Goal: Task Accomplishment & Management: Use online tool/utility

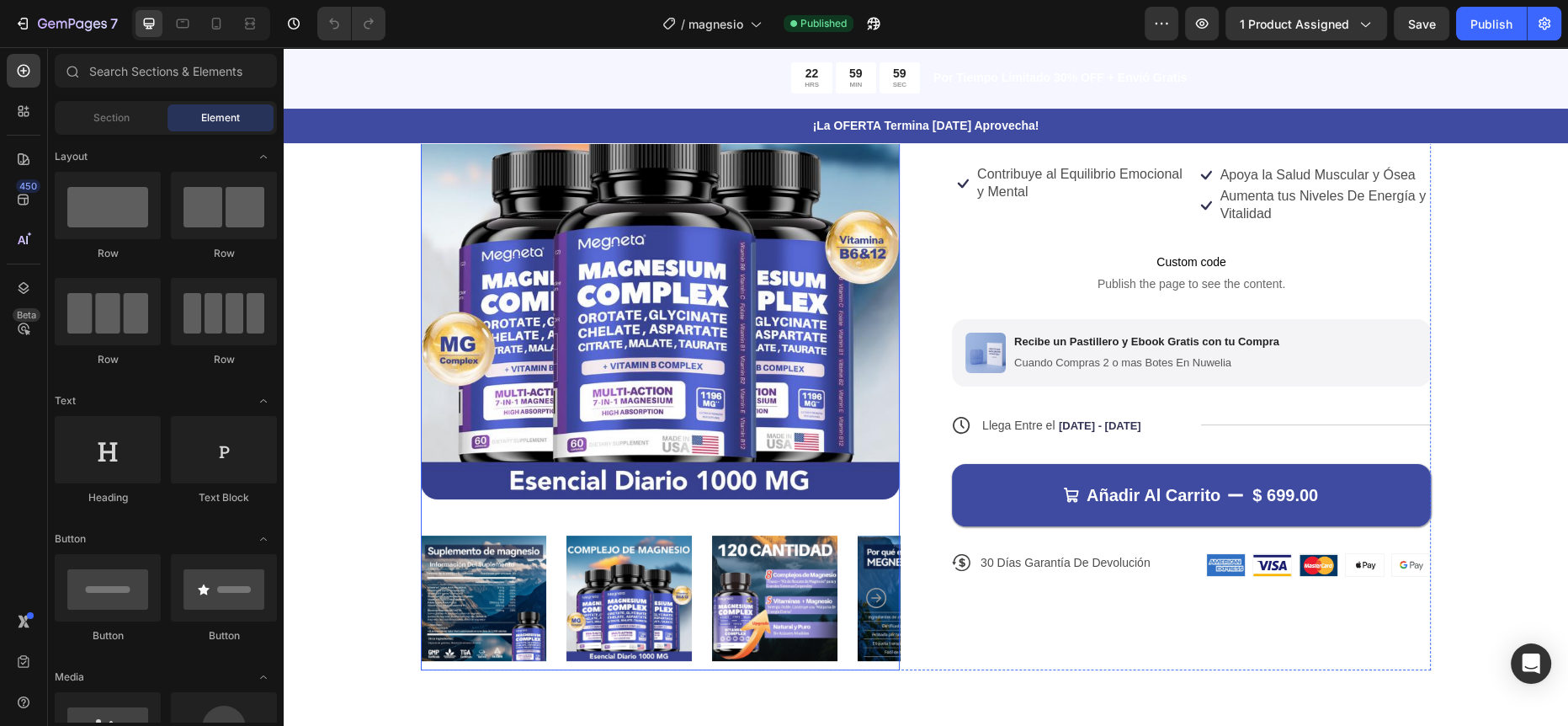
scroll to position [363, 0]
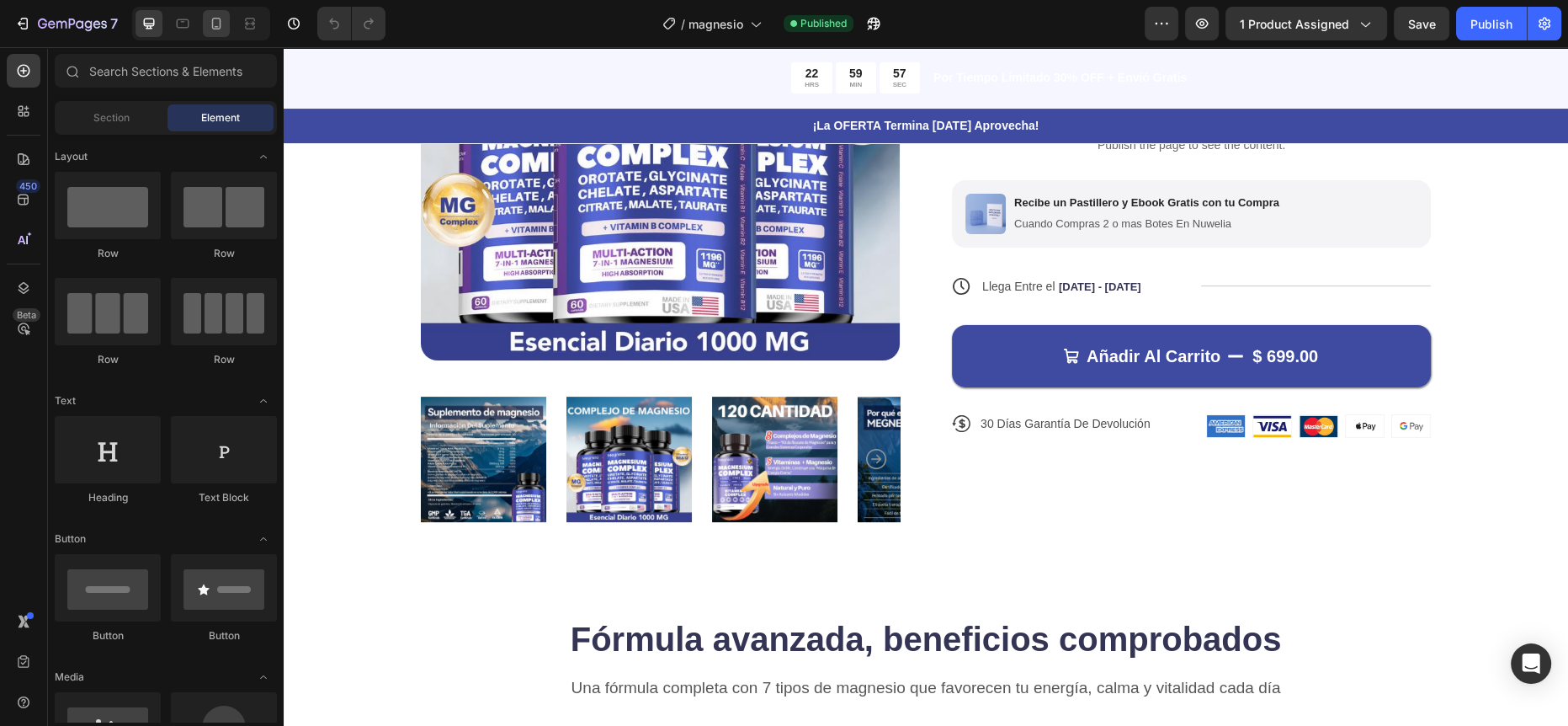
click at [221, 14] on div at bounding box center [215, 23] width 27 height 27
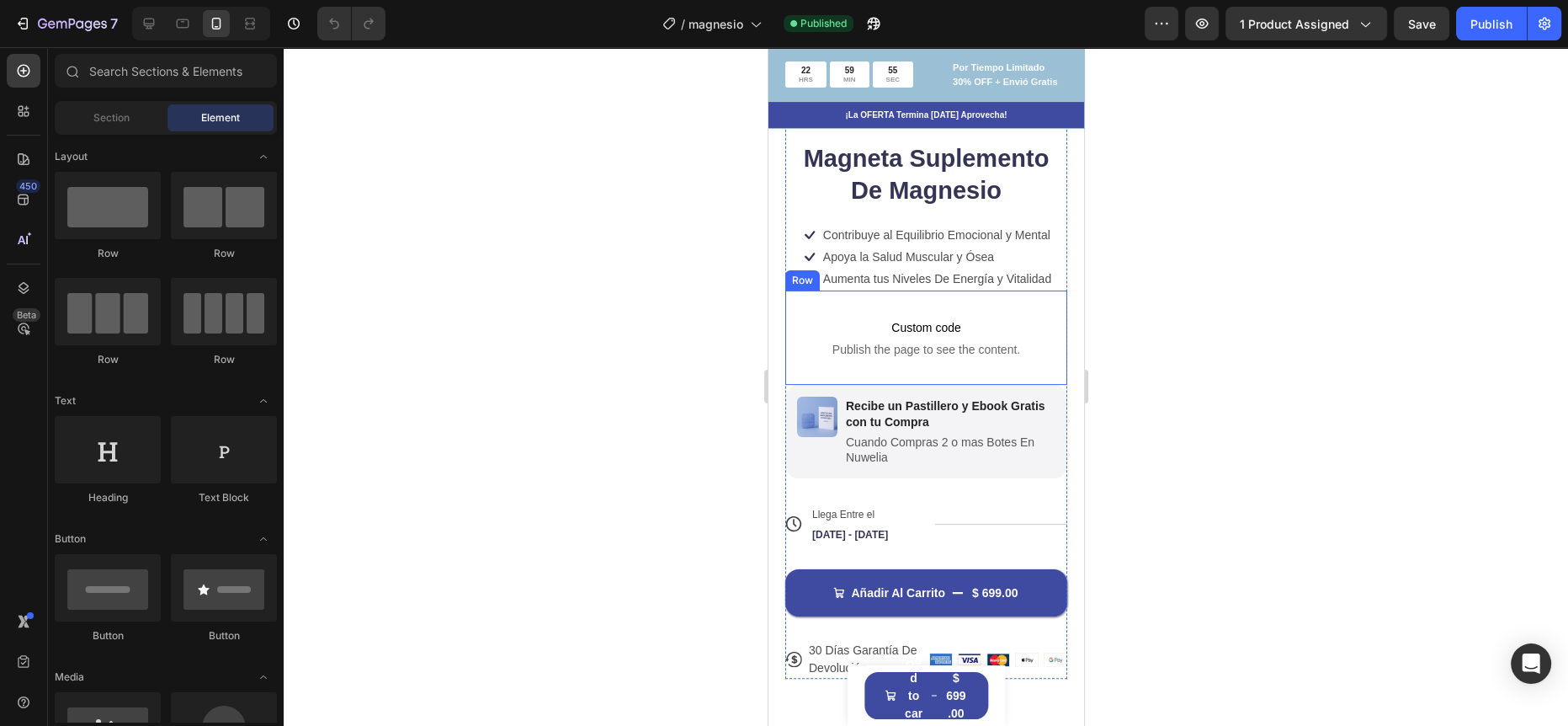
scroll to position [304, 0]
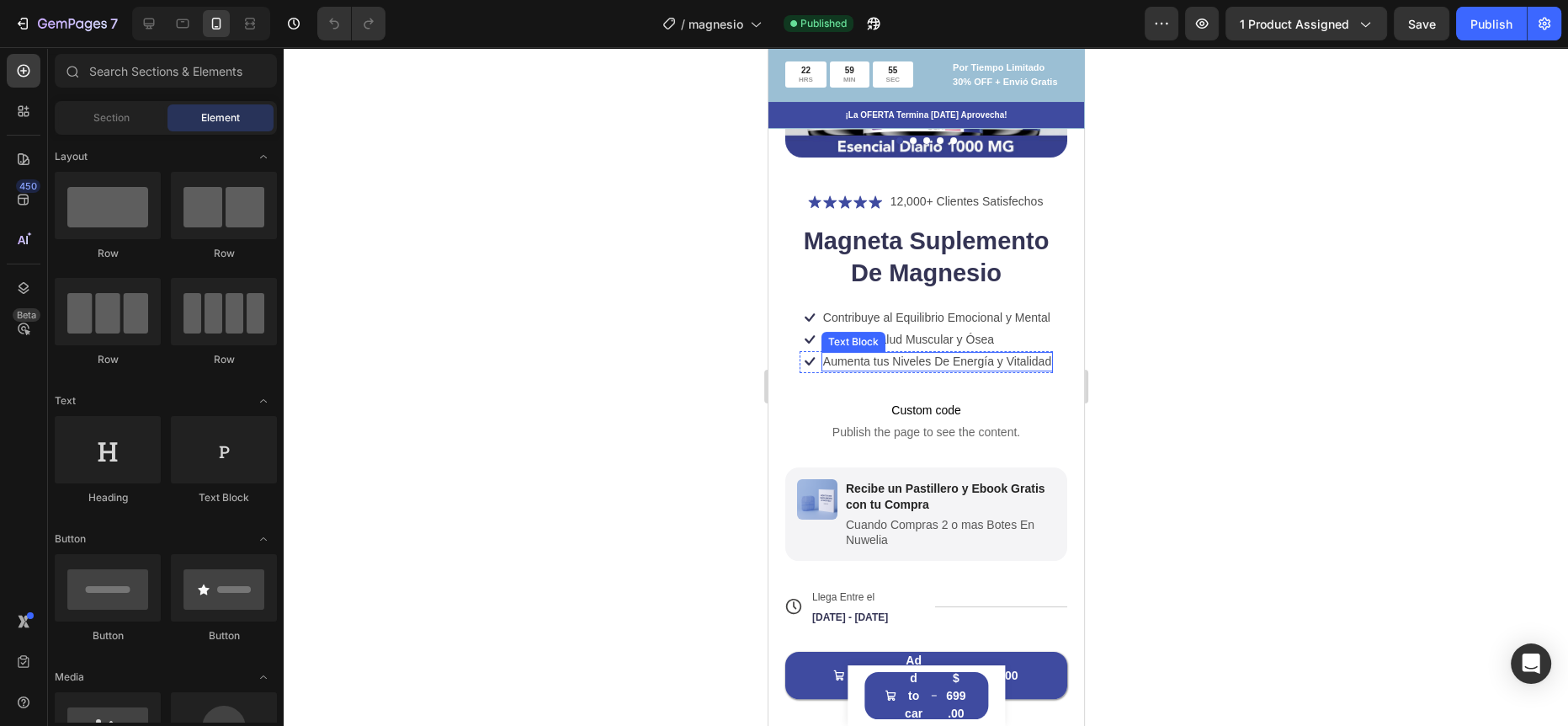
click at [891, 313] on div "Icon Contribuye al Equilibrio Emocional y Mental Text Block Row" at bounding box center [925, 318] width 253 height 22
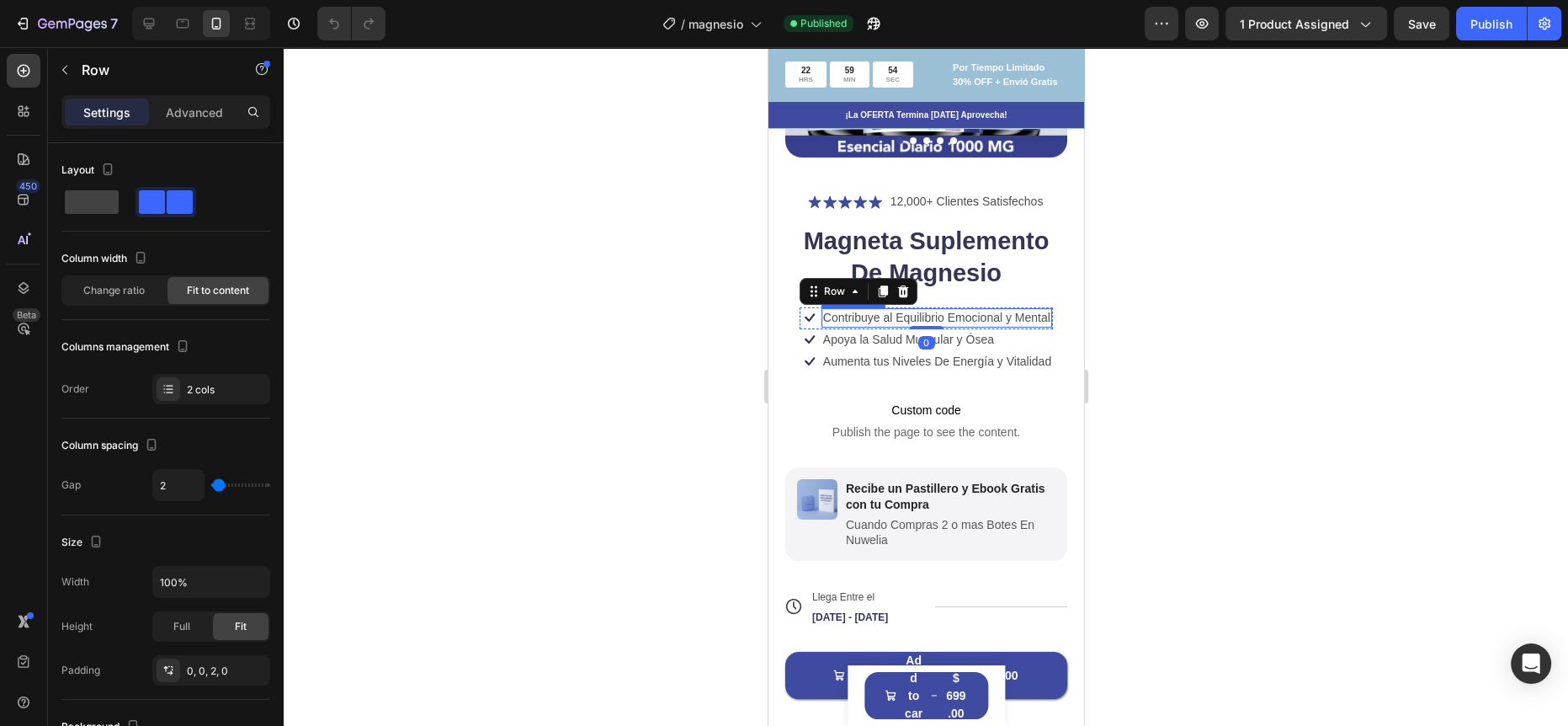
click at [957, 308] on div "Contribuye al Equilibrio Emocional y Mental" at bounding box center [936, 317] width 231 height 18
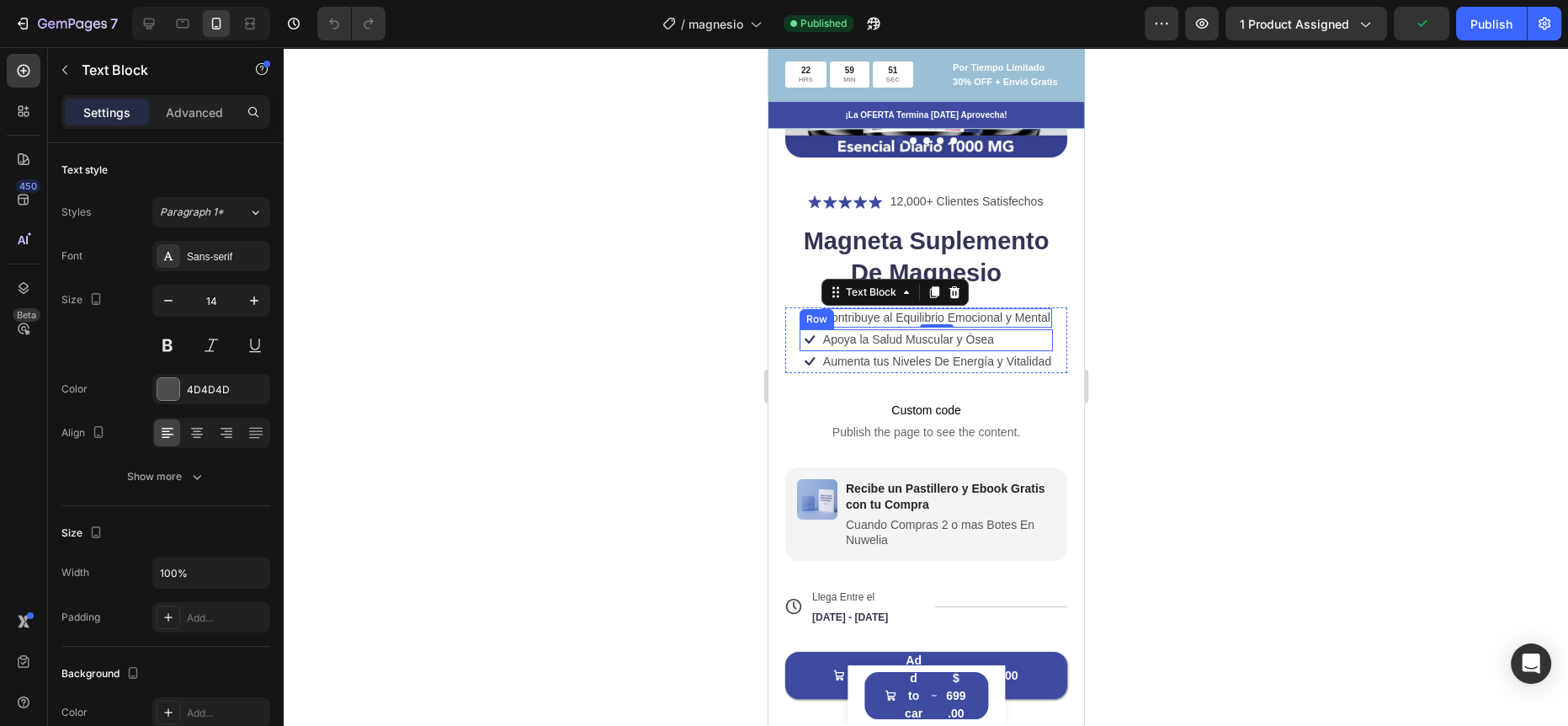
click at [1042, 329] on div "Icon Apoya la Salud Muscular y Ósea Text Block Row" at bounding box center [925, 340] width 253 height 22
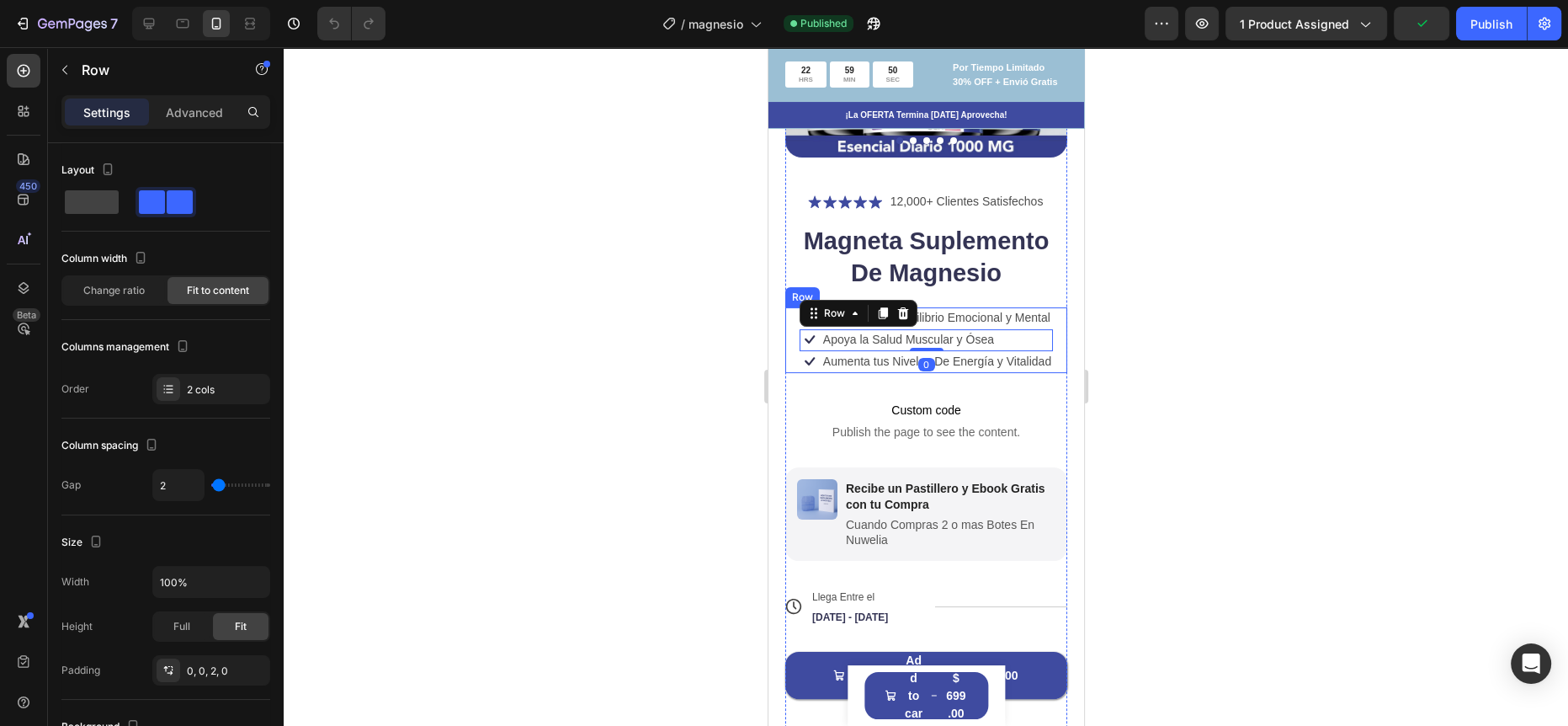
click at [1049, 322] on div "Icon Contribuye al Equilibrio Emocional y Mental Text Block Row Icon Apoya la S…" at bounding box center [926, 340] width 282 height 65
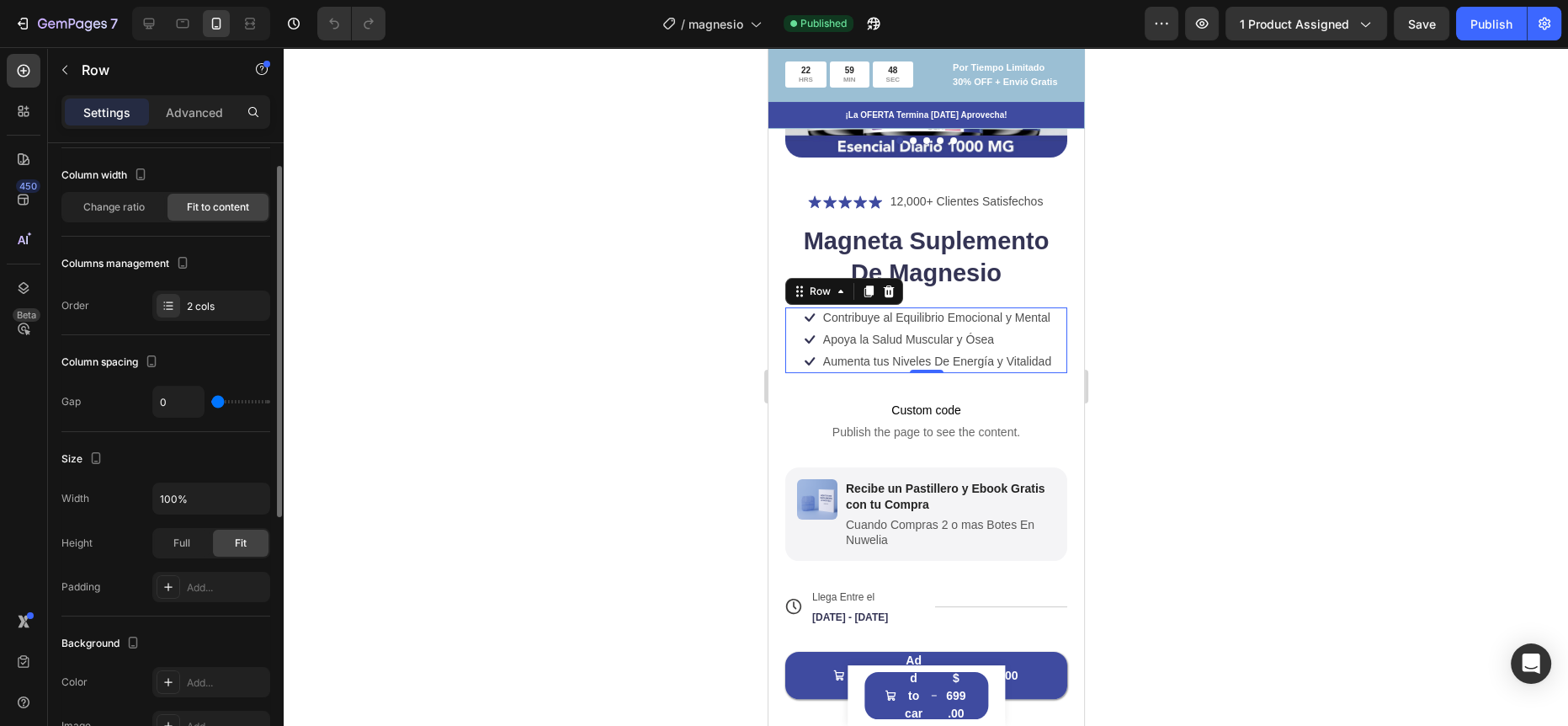
scroll to position [57, 0]
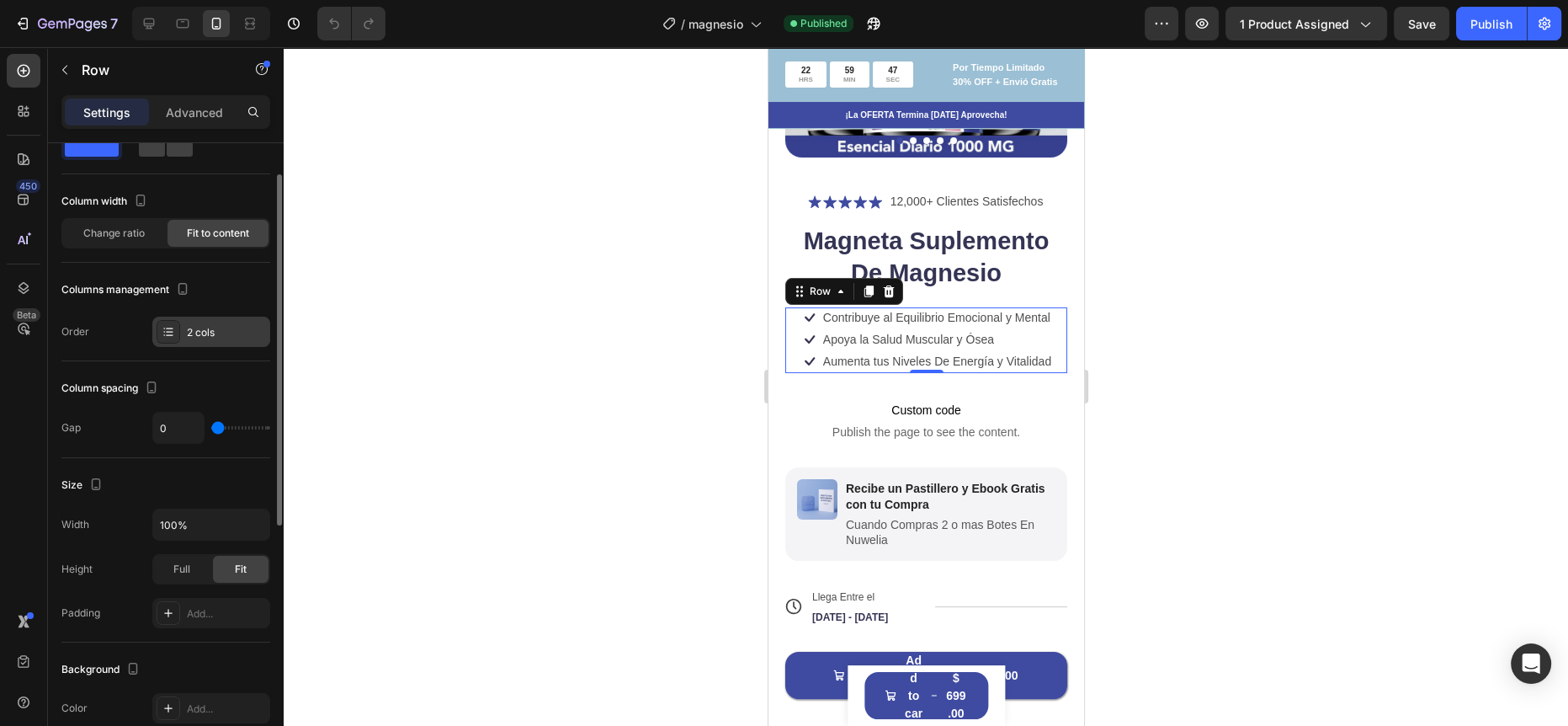
click at [163, 327] on icon at bounding box center [168, 331] width 14 height 14
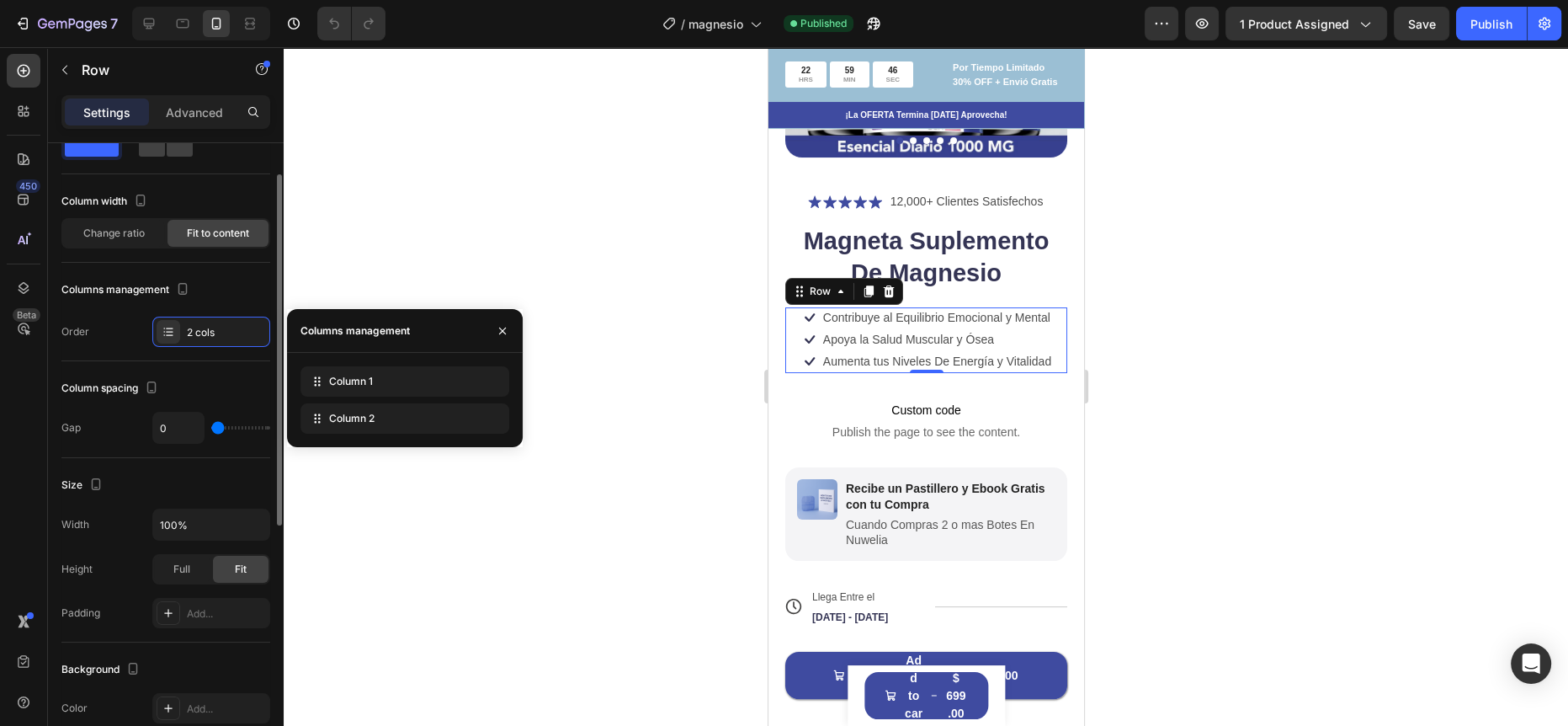
click at [115, 337] on div "Order 2 cols" at bounding box center [166, 331] width 209 height 30
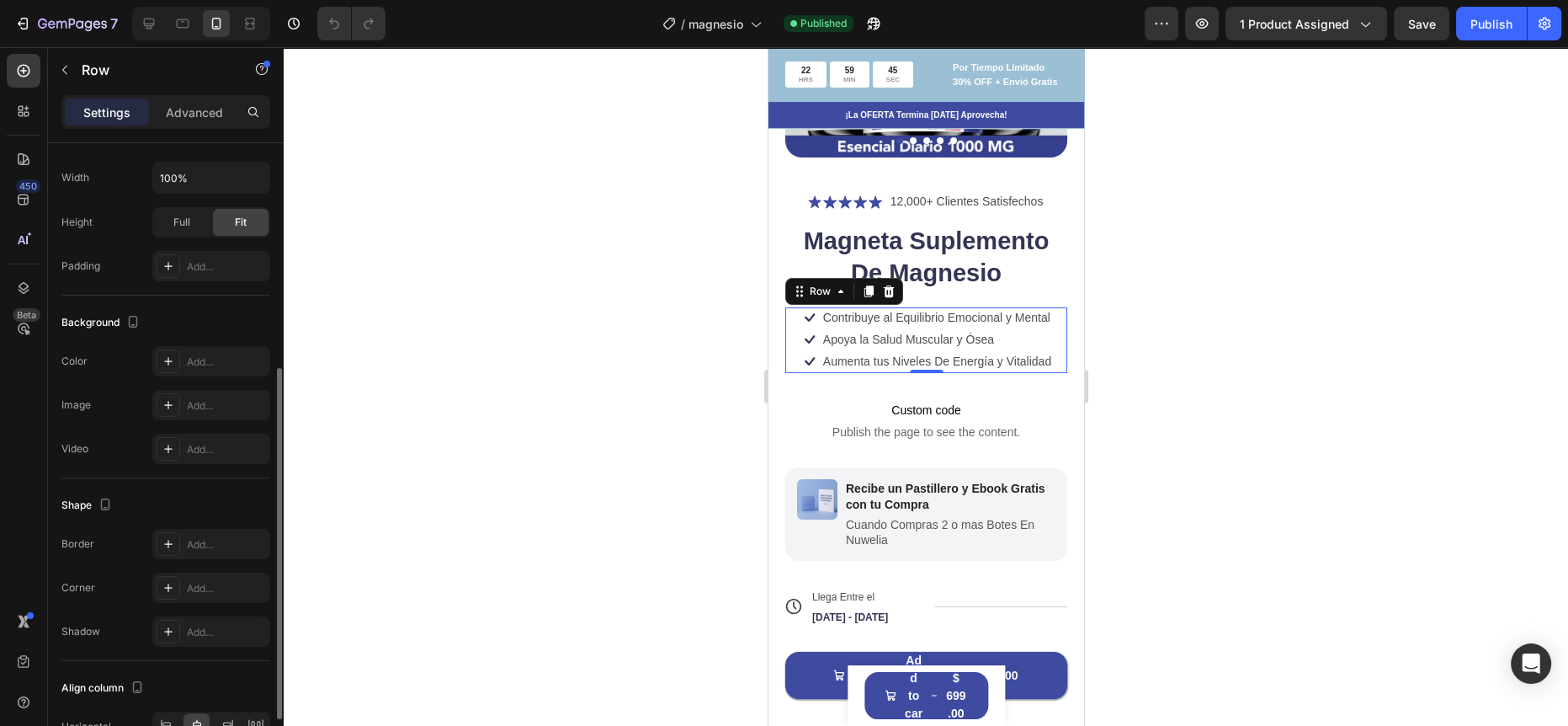
scroll to position [500, 0]
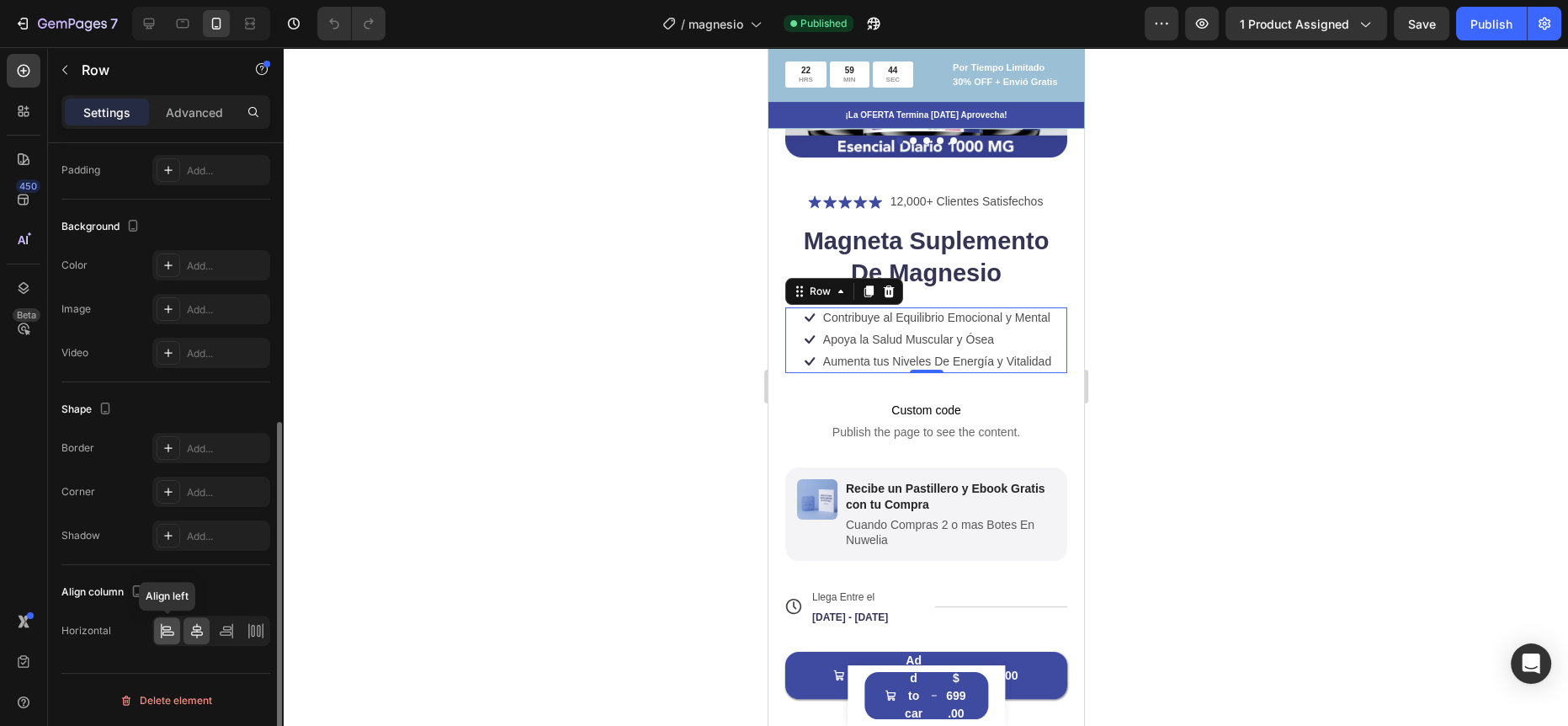
click at [171, 623] on icon at bounding box center [167, 630] width 17 height 17
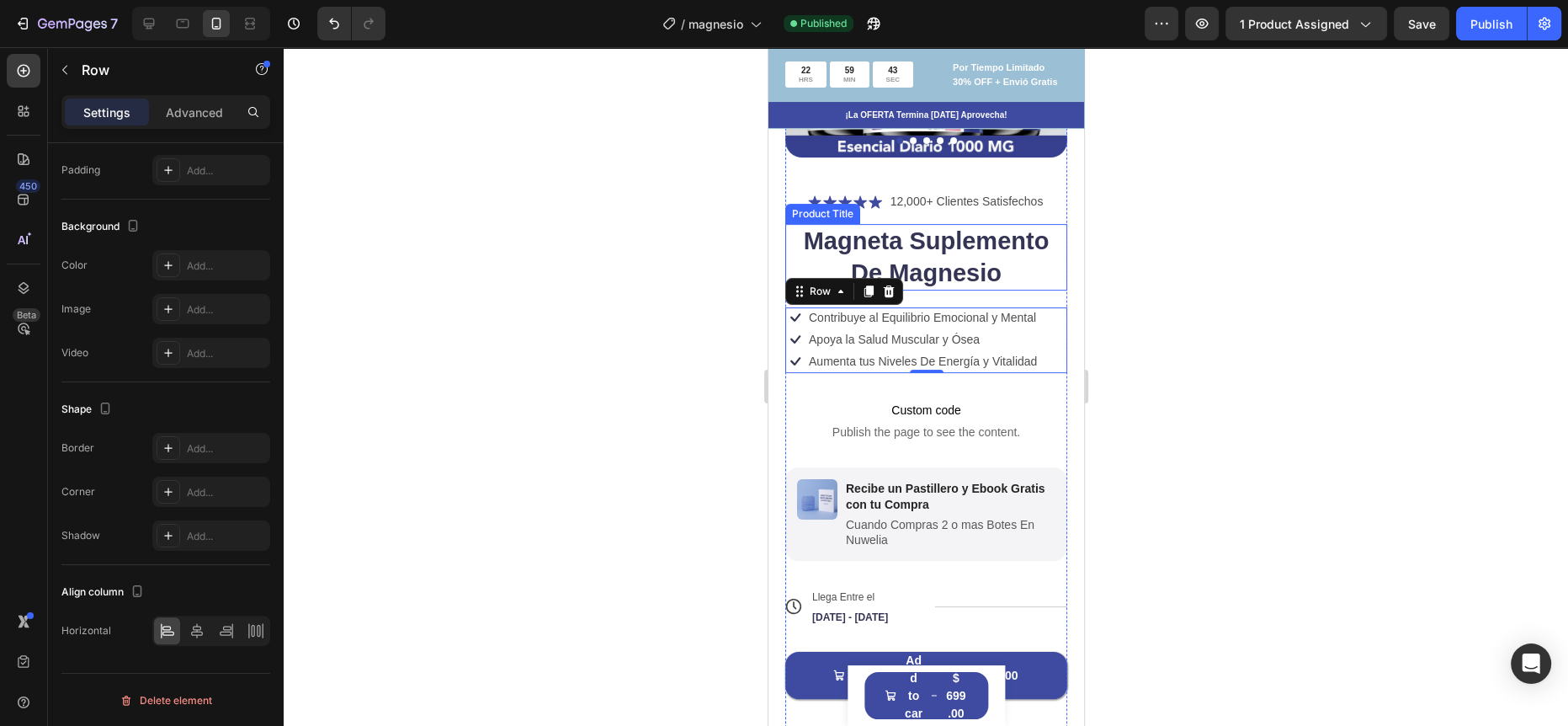
click at [996, 236] on h1 "Magneta Suplemento De Magnesio" at bounding box center [926, 257] width 282 height 66
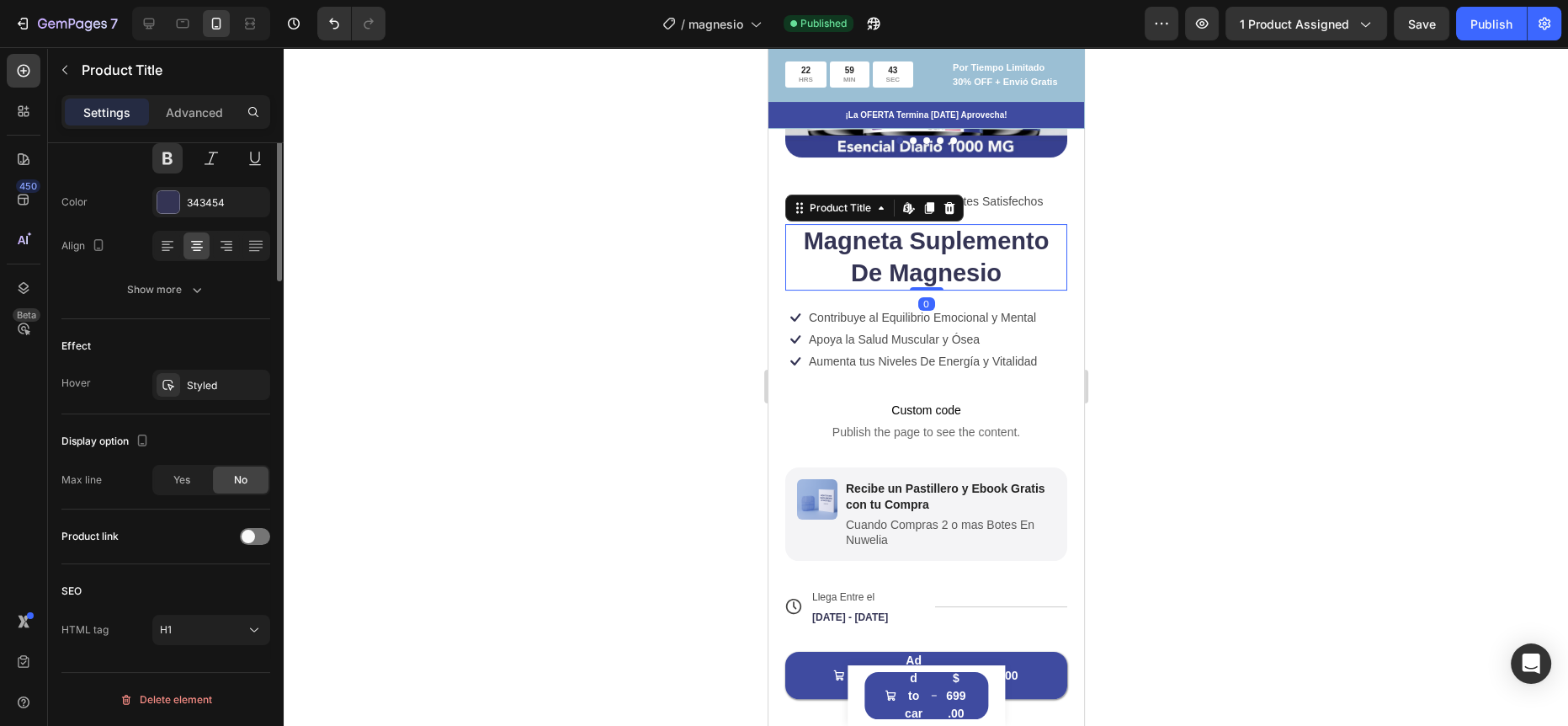
scroll to position [0, 0]
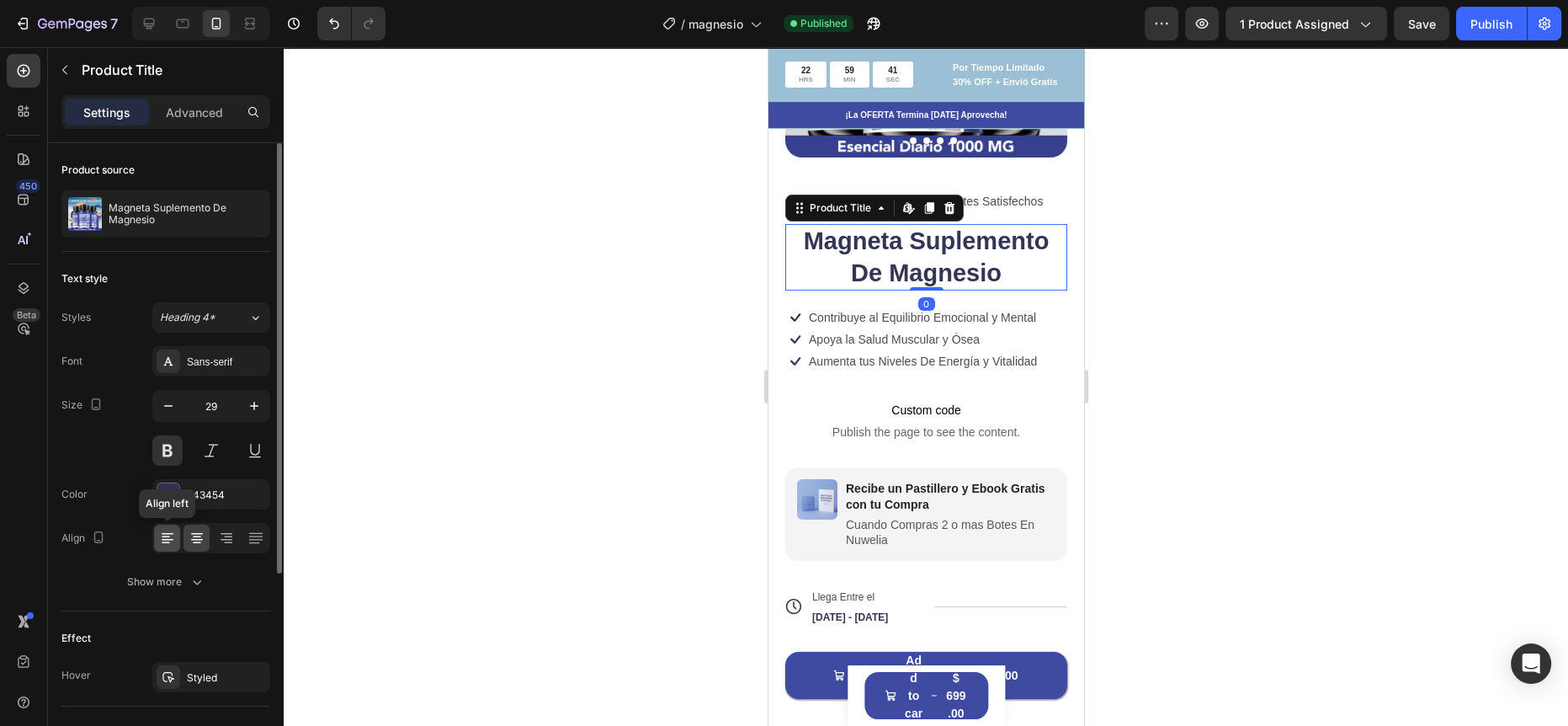
click at [175, 536] on icon at bounding box center [167, 537] width 17 height 17
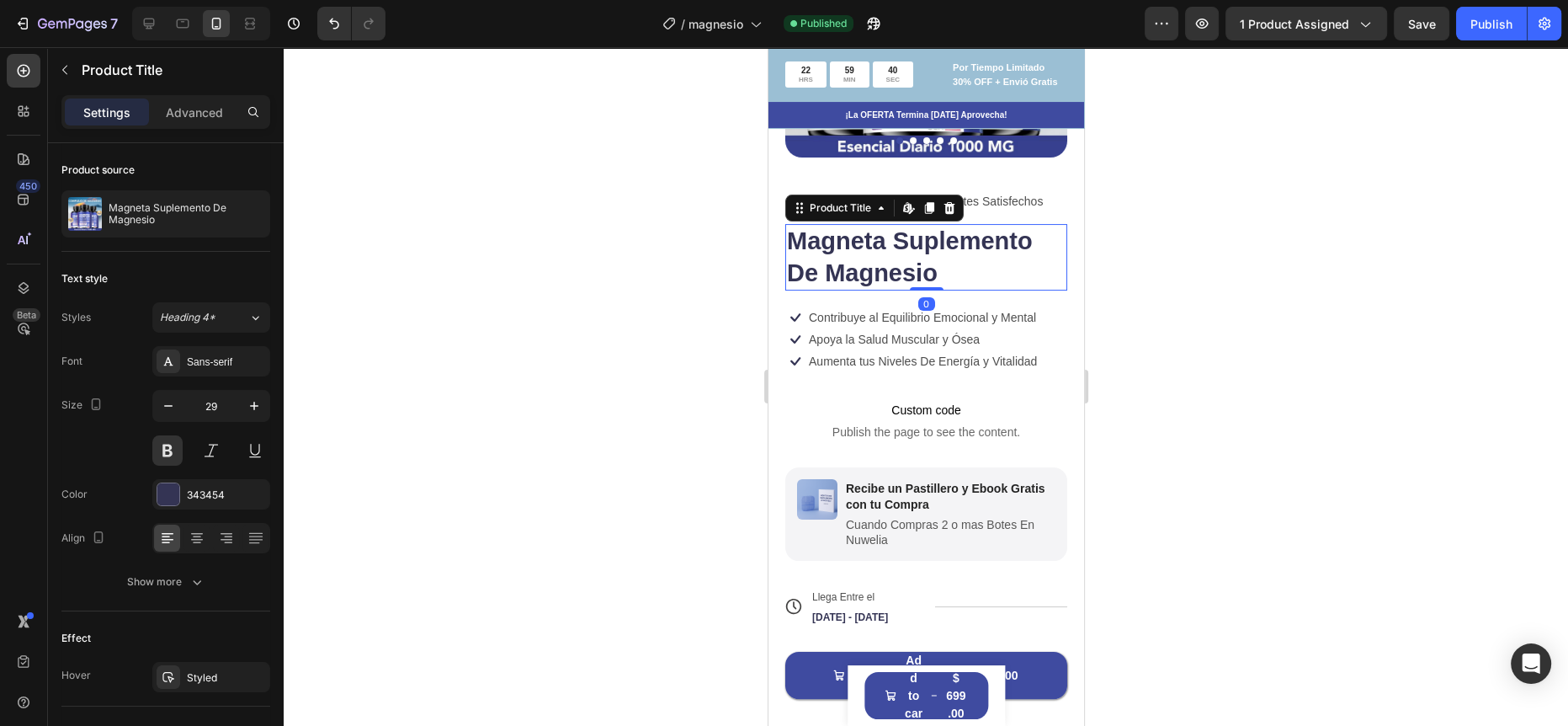
scroll to position [276, 0]
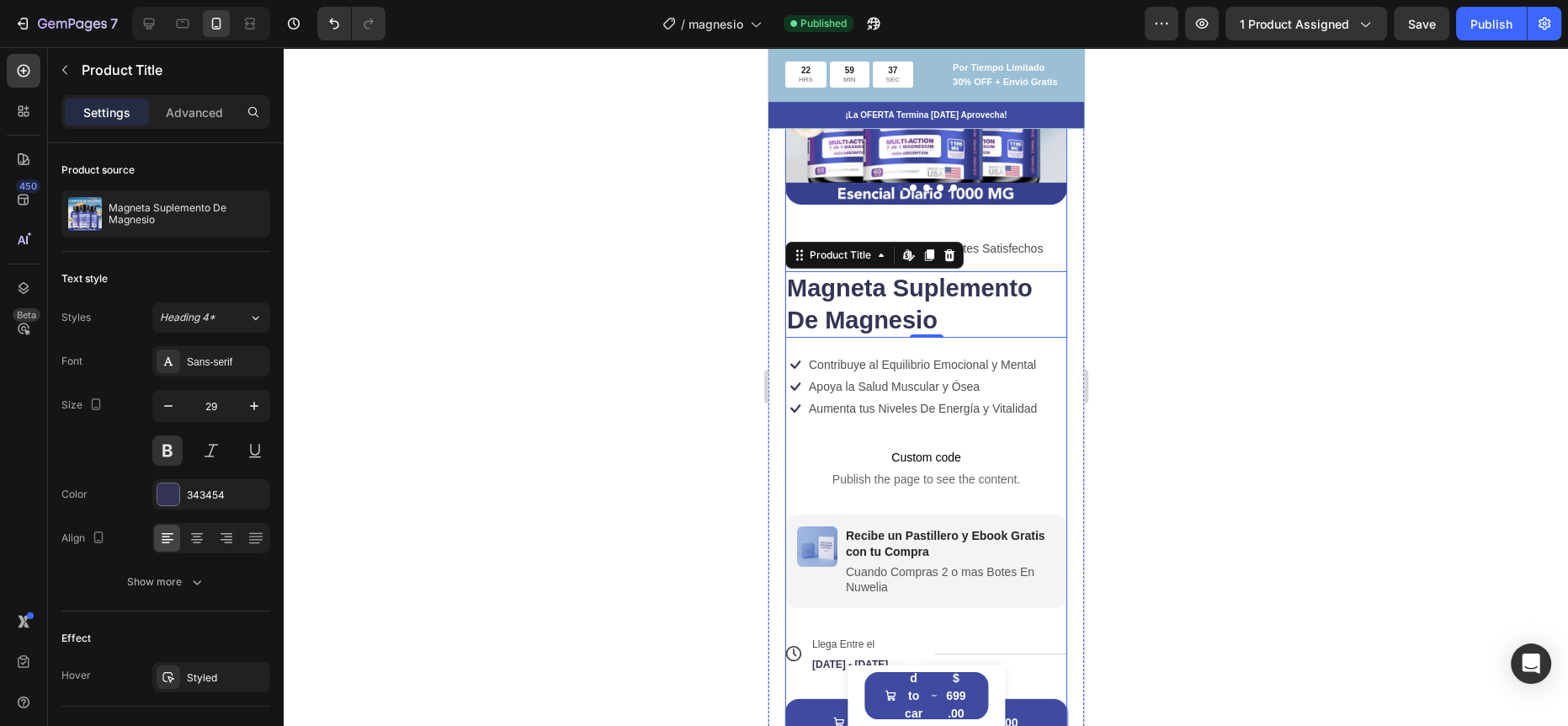
click at [1010, 420] on div "Custom code Publish the page to see the content. Custom Code Row" at bounding box center [926, 467] width 282 height 94
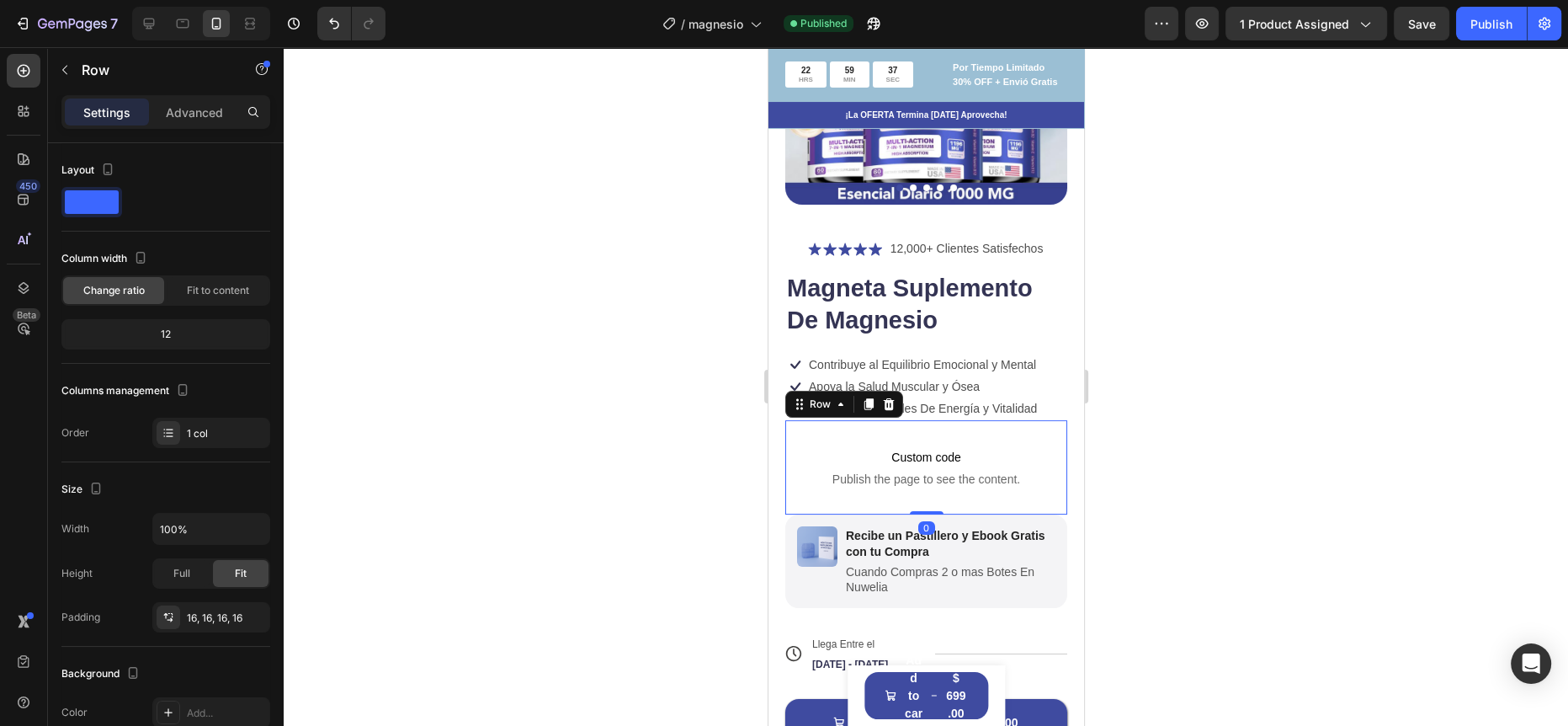
scroll to position [151, 0]
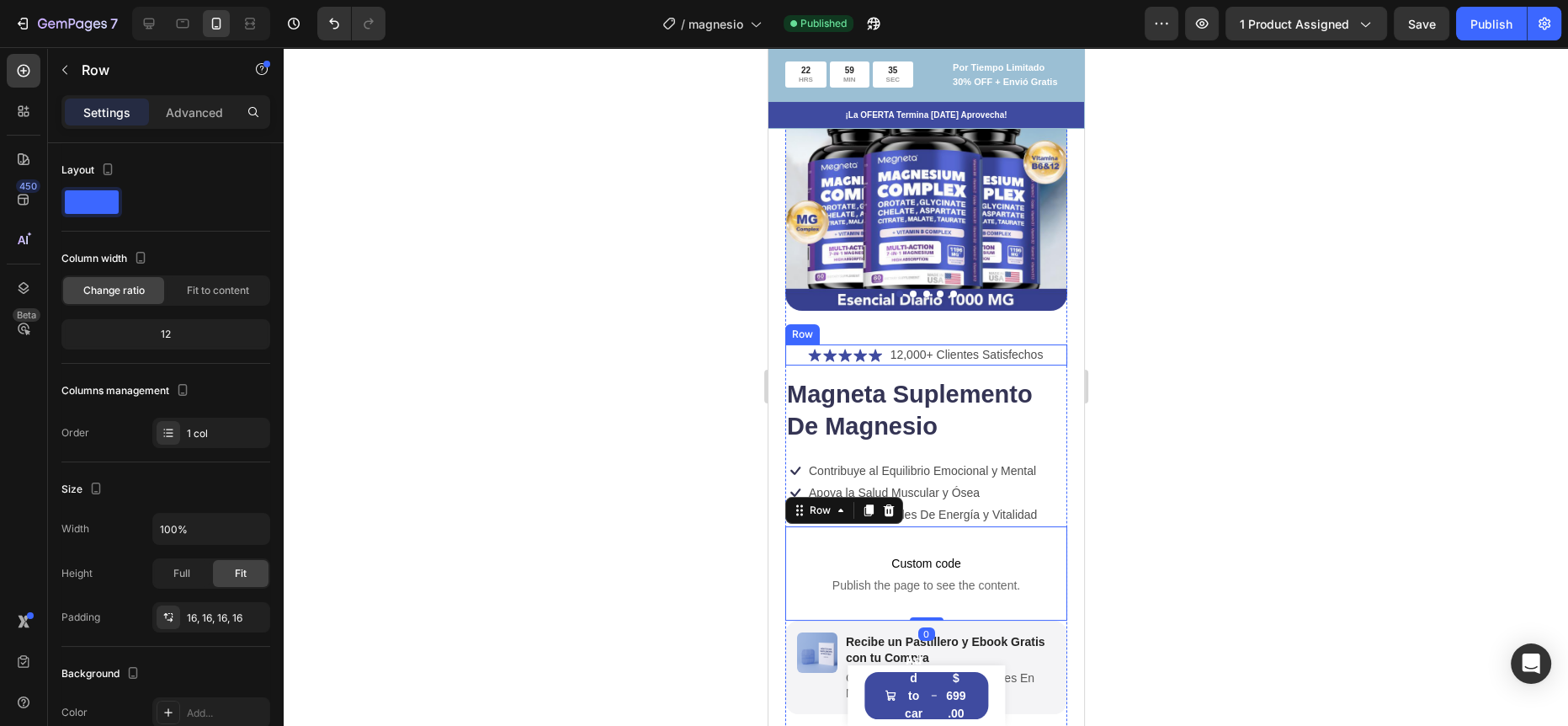
click at [1045, 344] on div "Icon Icon Icon Icon Icon Icon List 12,000+ Clientes Satisfechos Text Block Row" at bounding box center [926, 354] width 282 height 21
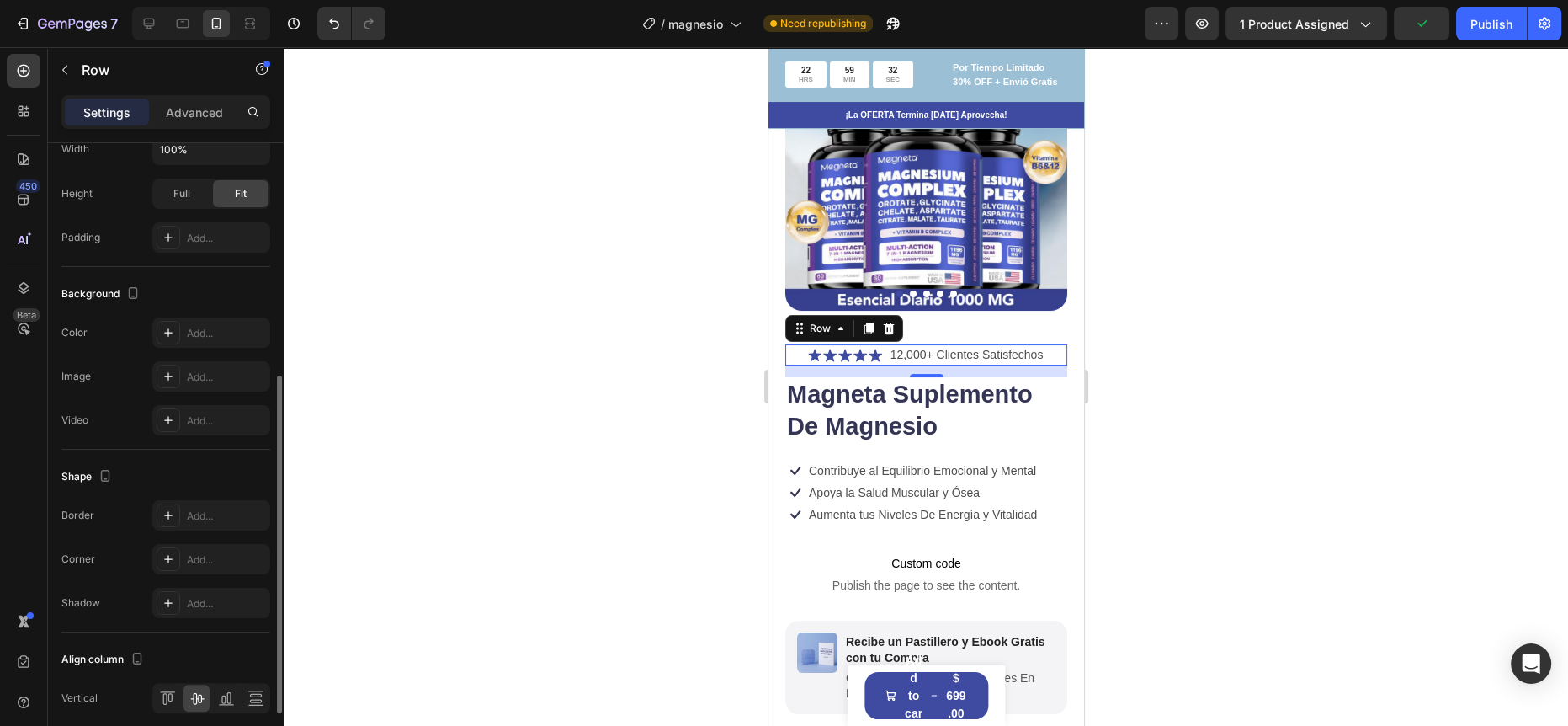
scroll to position [536, 0]
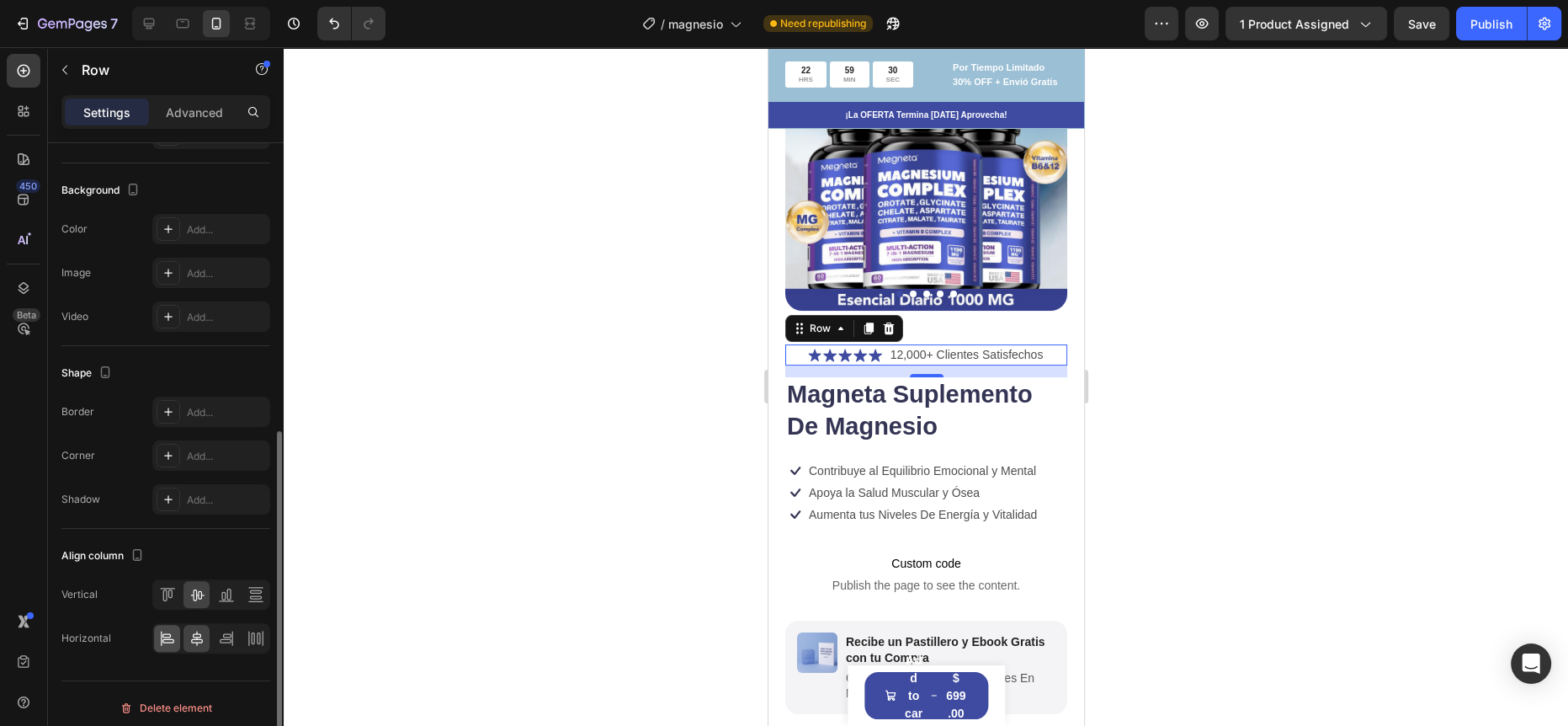
click at [167, 625] on div at bounding box center [167, 638] width 26 height 27
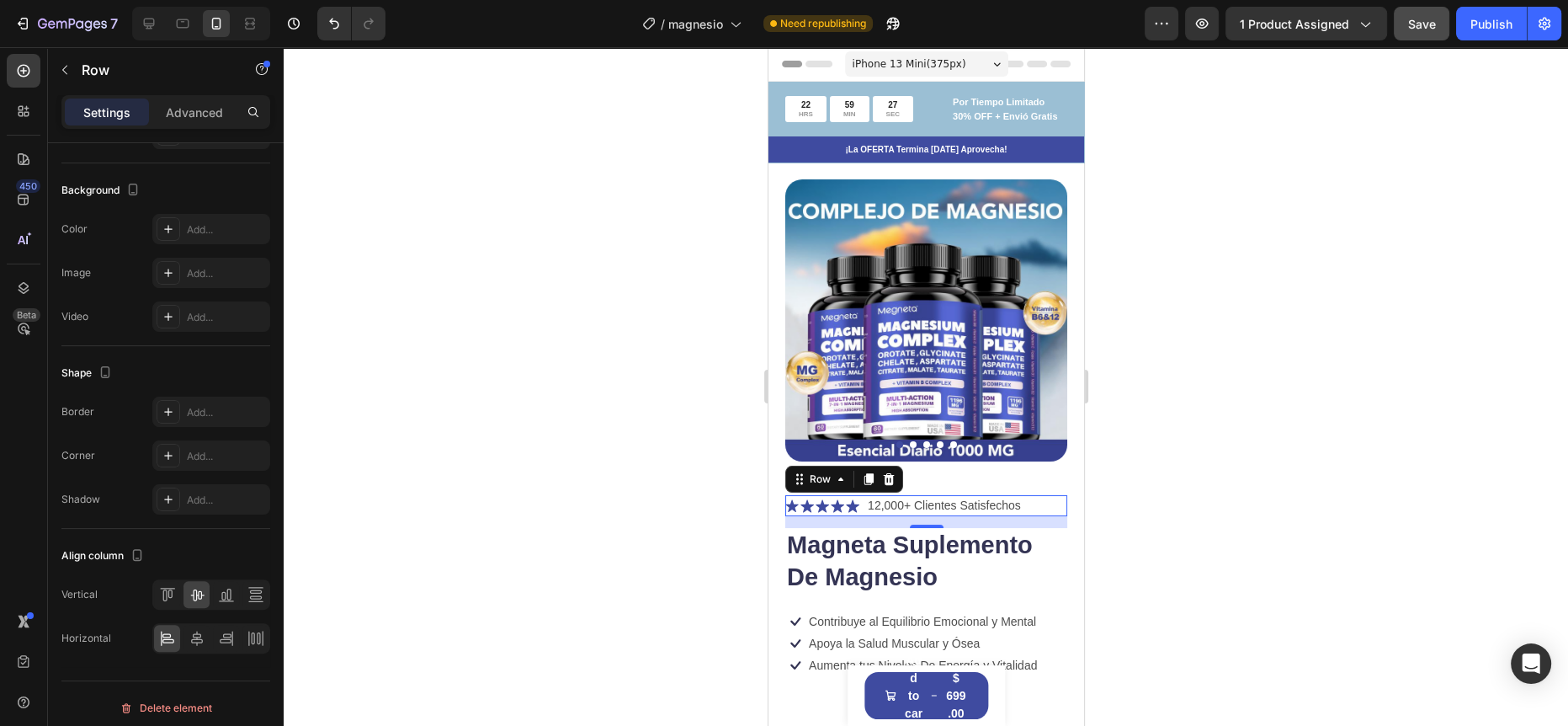
click at [1416, 32] on div "Save" at bounding box center [1422, 23] width 28 height 17
click at [1476, 22] on div "Publish" at bounding box center [1492, 23] width 42 height 17
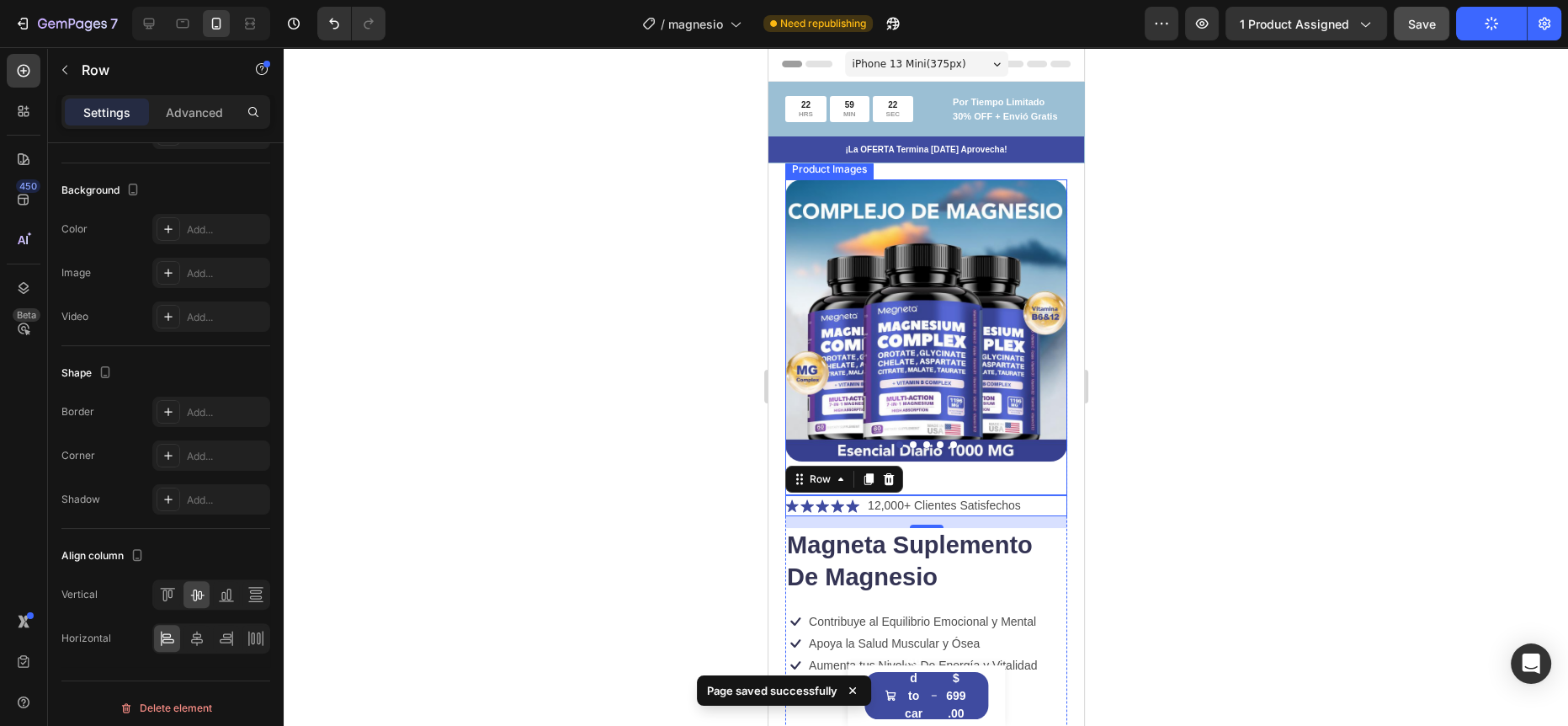
click at [914, 311] on img at bounding box center [926, 320] width 282 height 282
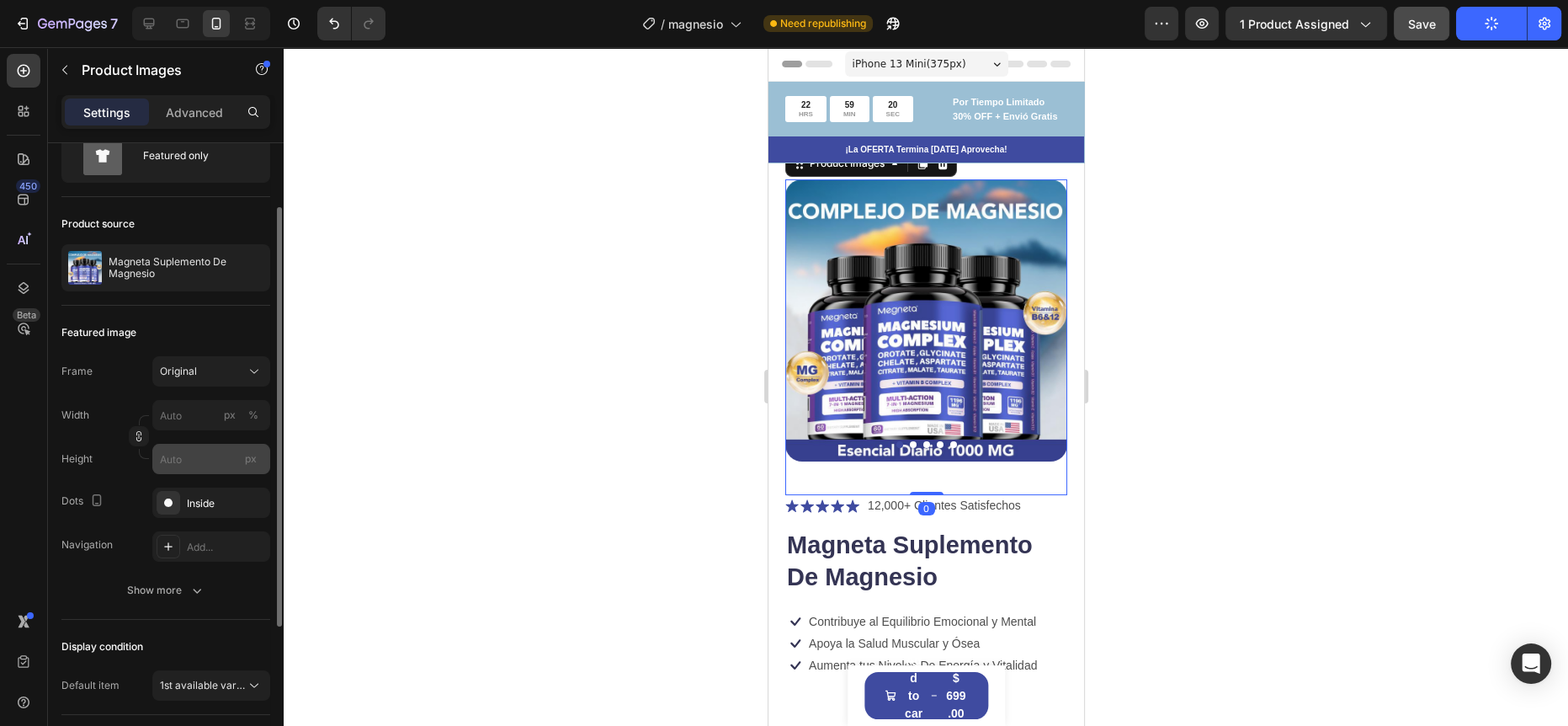
scroll to position [83, 0]
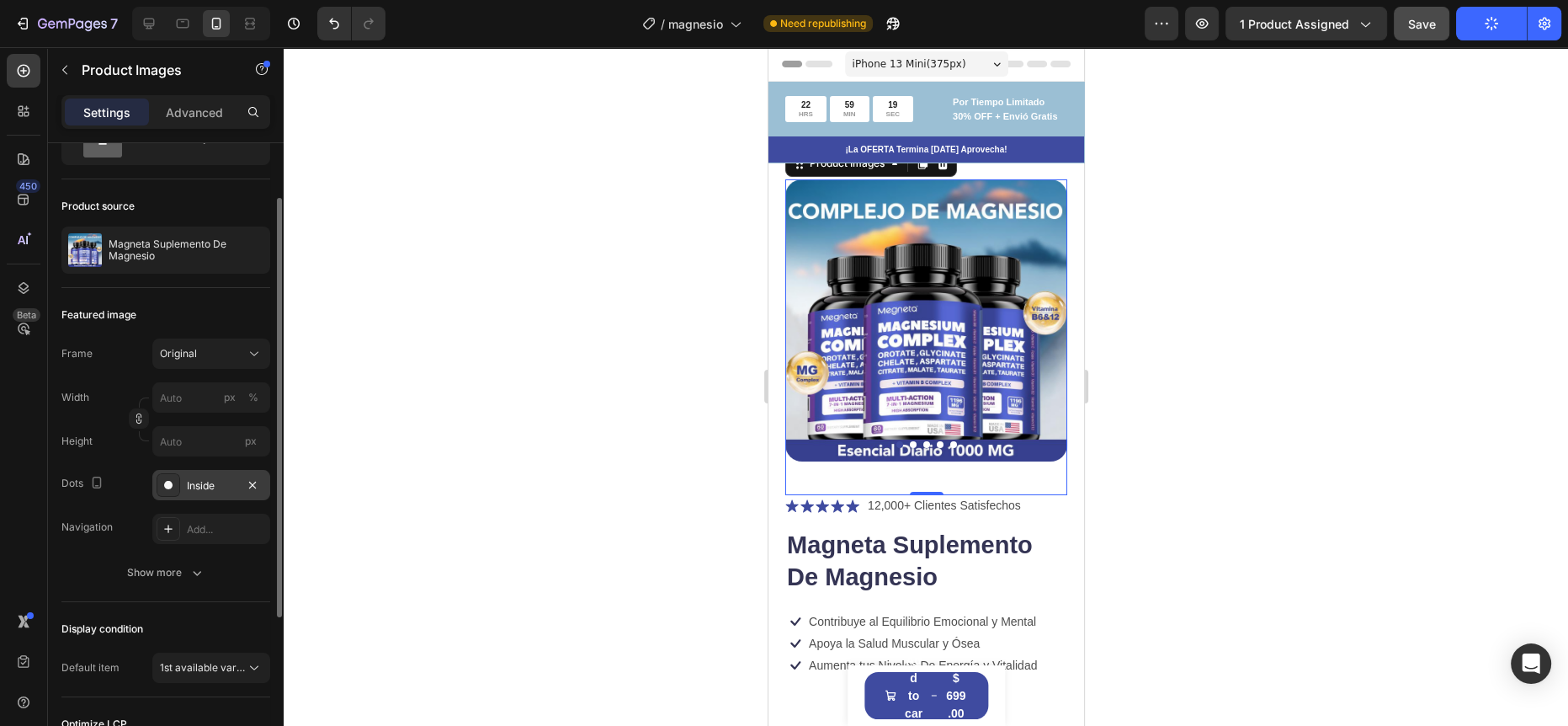
click at [224, 475] on div "Inside" at bounding box center [212, 484] width 118 height 30
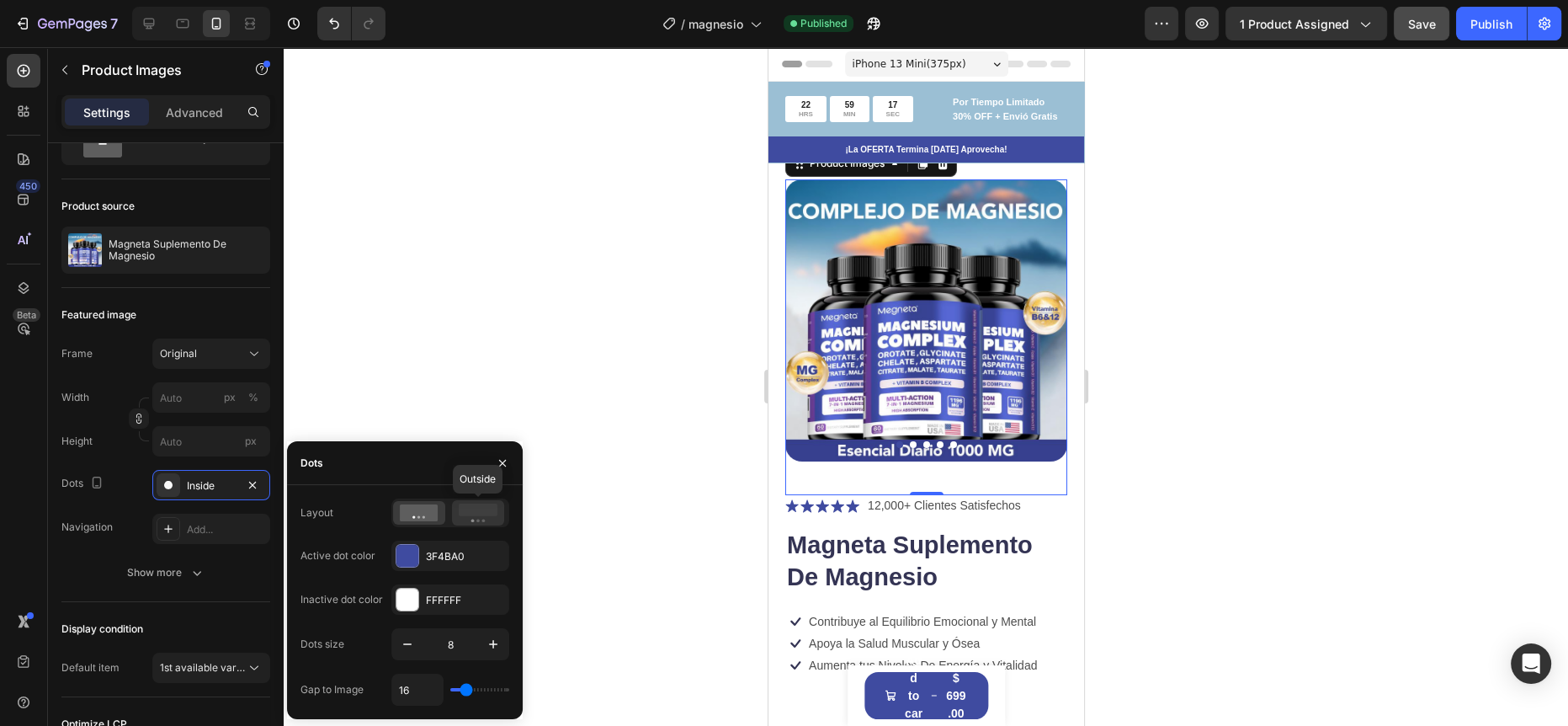
click at [479, 509] on rect at bounding box center [478, 510] width 39 height 13
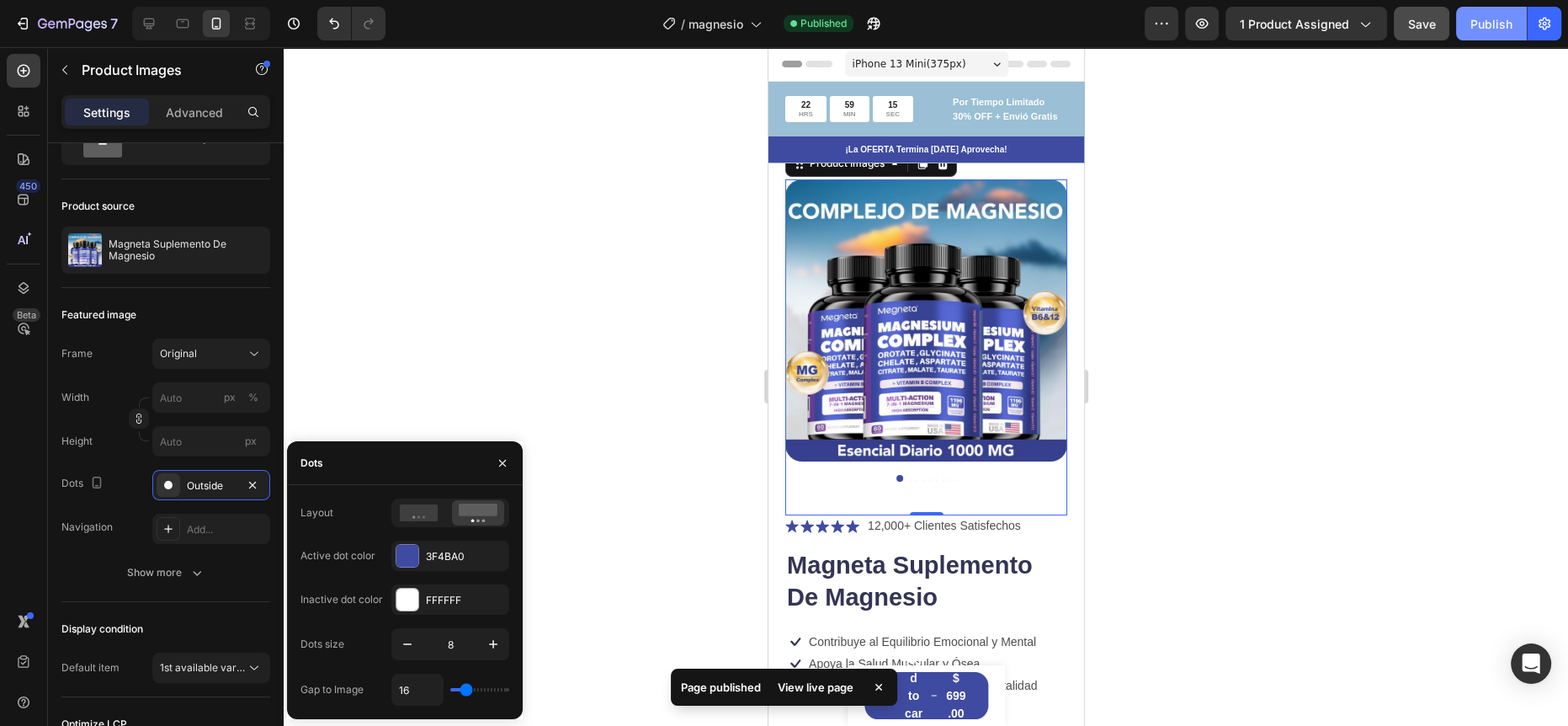
click at [1487, 25] on div "Publish" at bounding box center [1492, 23] width 42 height 17
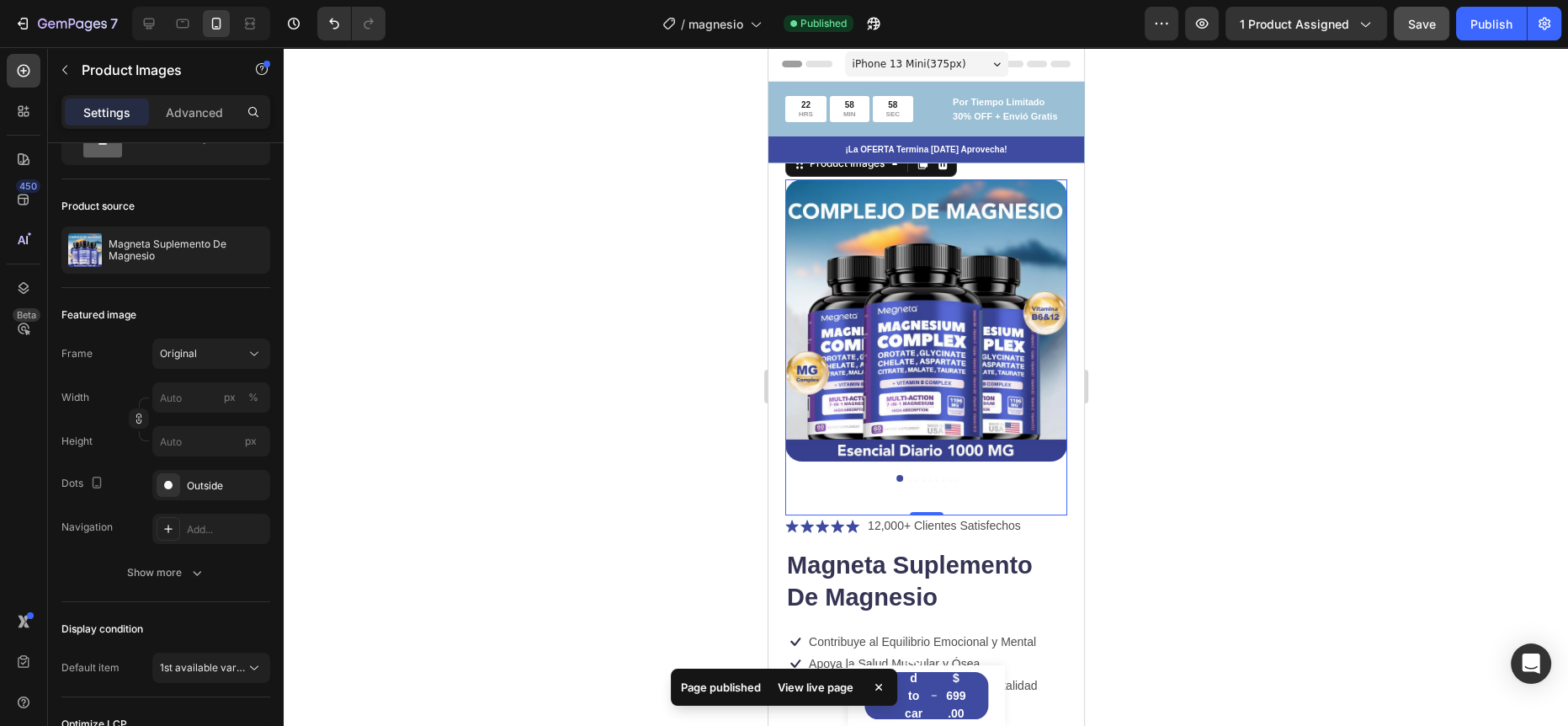
click at [673, 254] on div at bounding box center [926, 386] width 1285 height 678
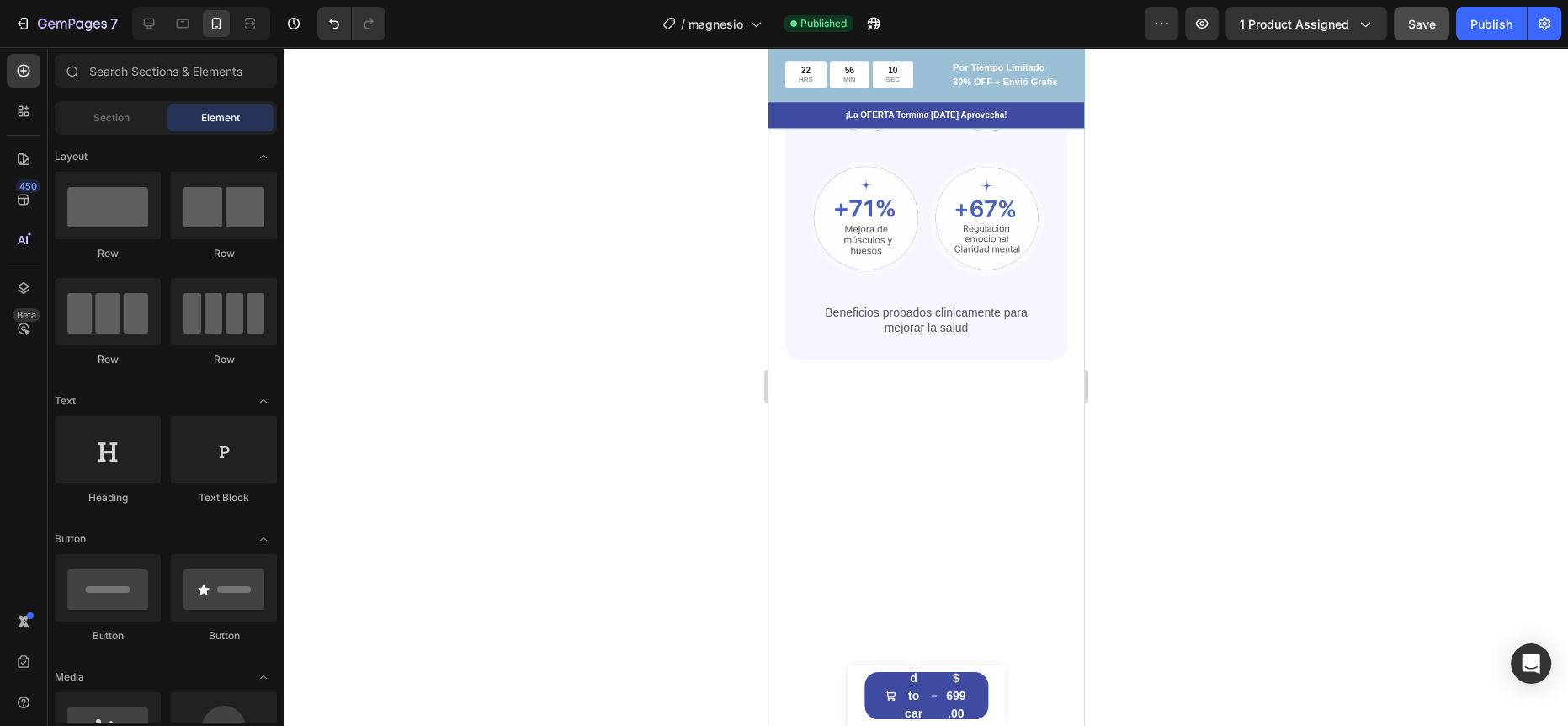
scroll to position [0, 0]
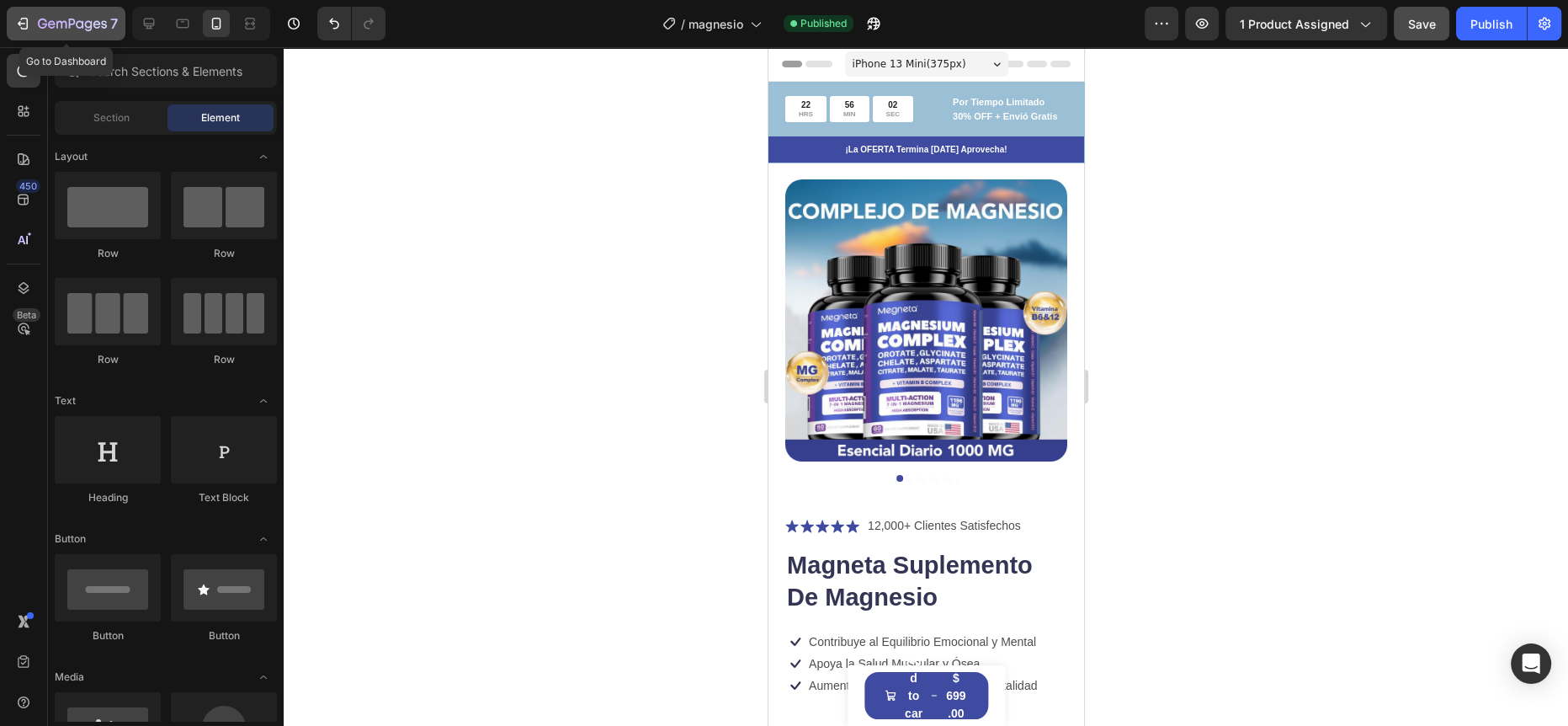
click at [35, 20] on div "7" at bounding box center [66, 24] width 104 height 20
